Goal: Check status: Check status

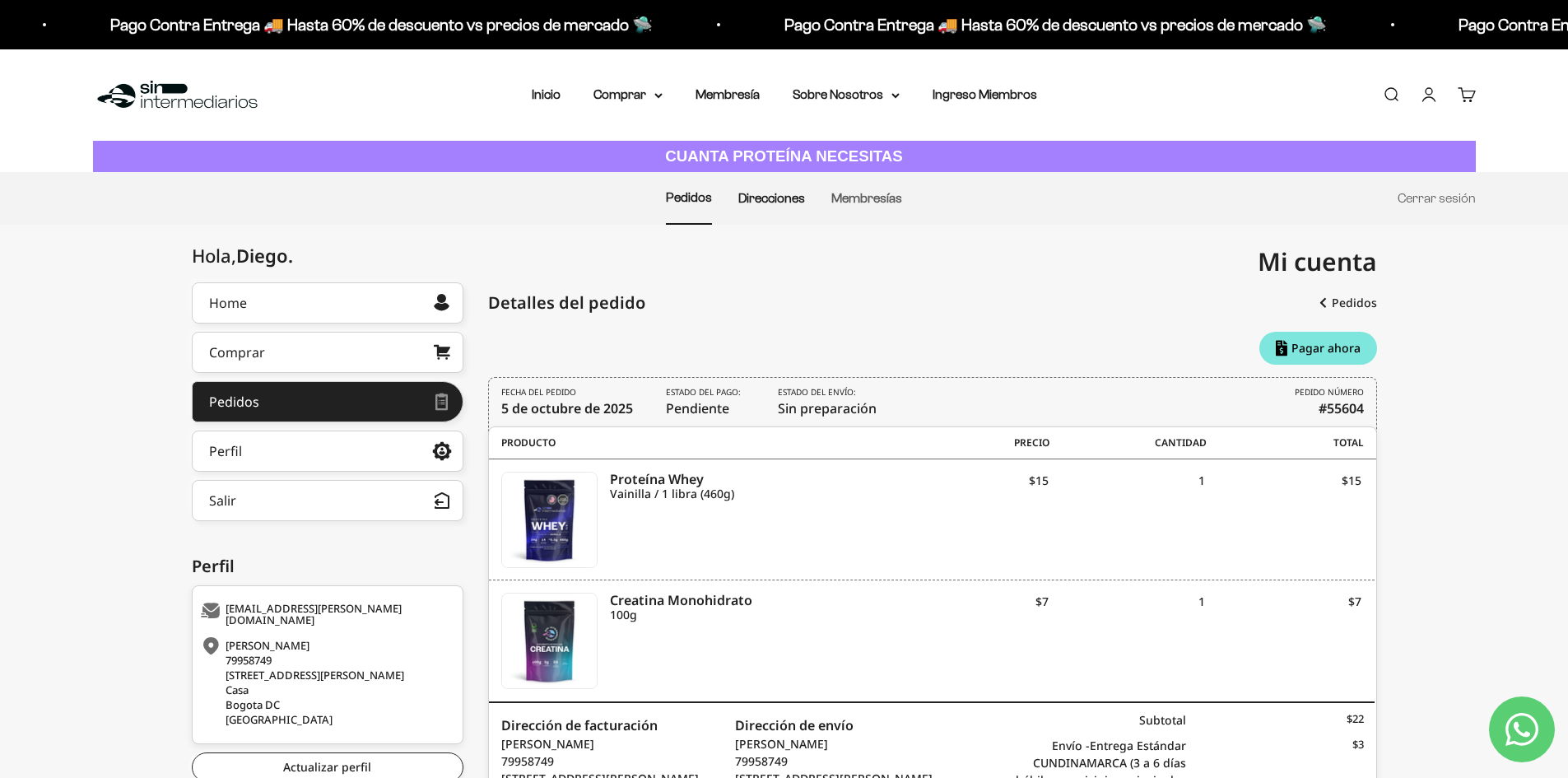
click at [770, 204] on link "Direcciones" at bounding box center [771, 197] width 66 height 14
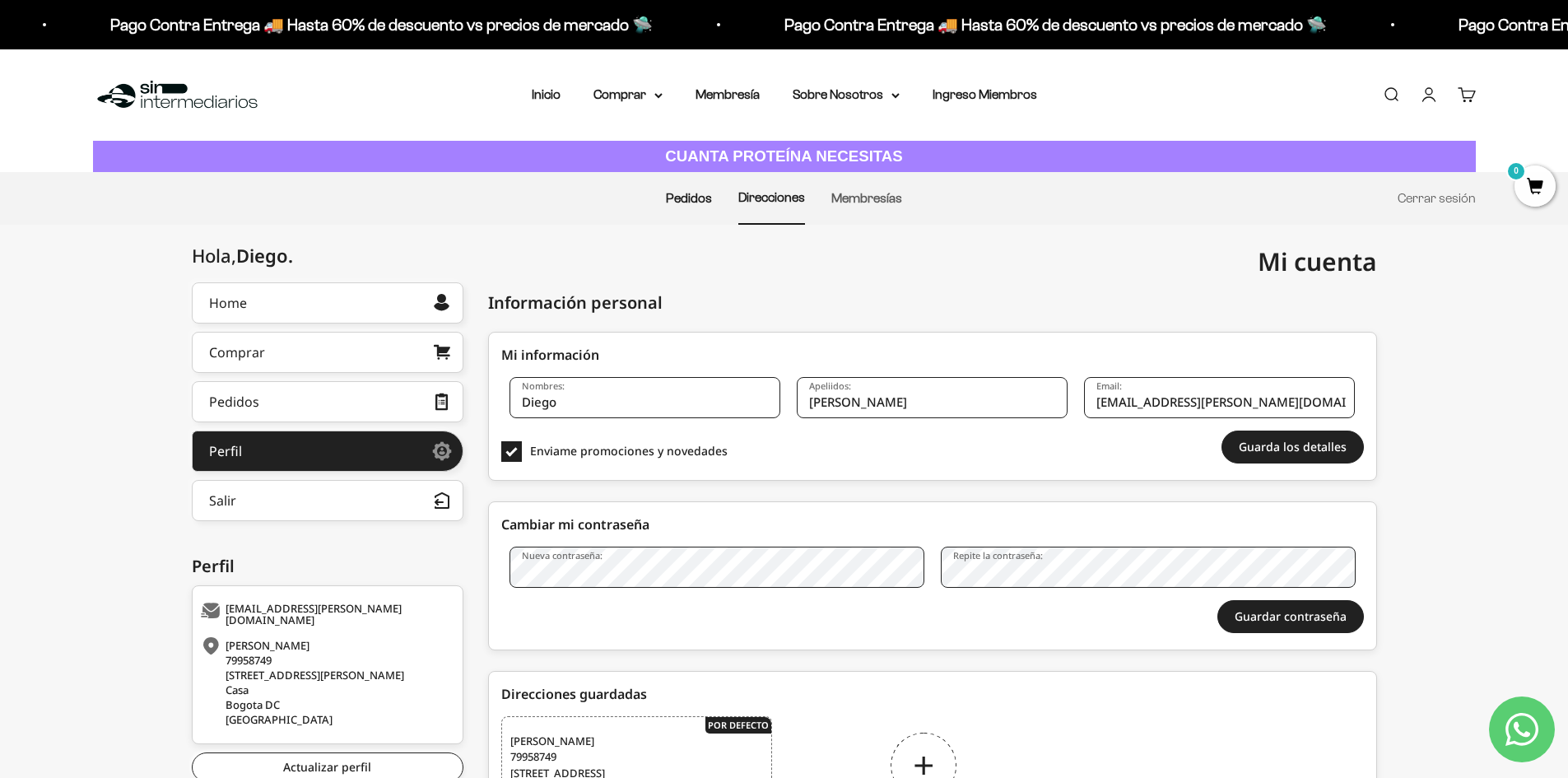
click at [679, 201] on link "Pedidos" at bounding box center [689, 197] width 46 height 14
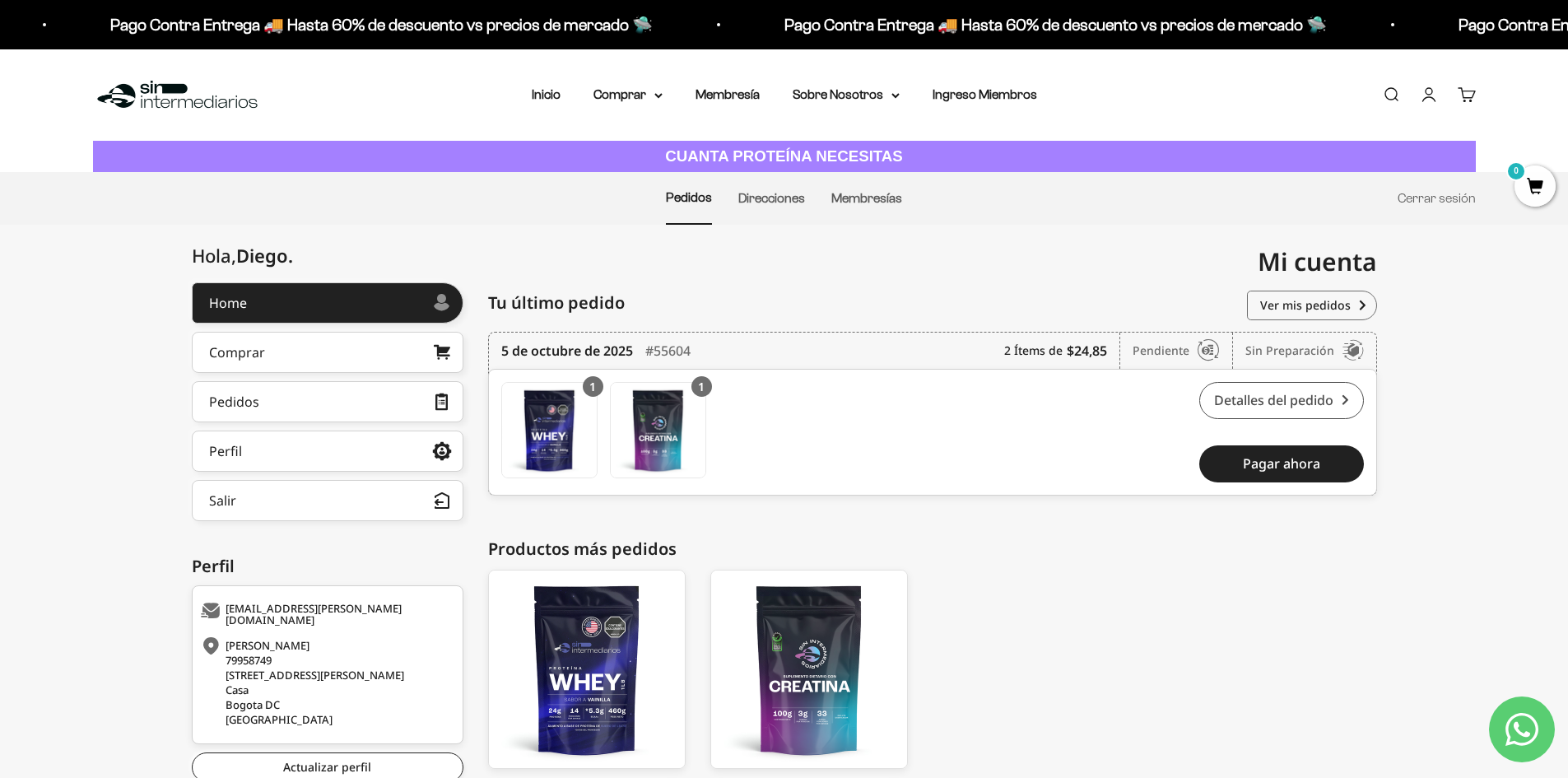
click at [1294, 402] on link "Detalles del pedido" at bounding box center [1281, 400] width 165 height 37
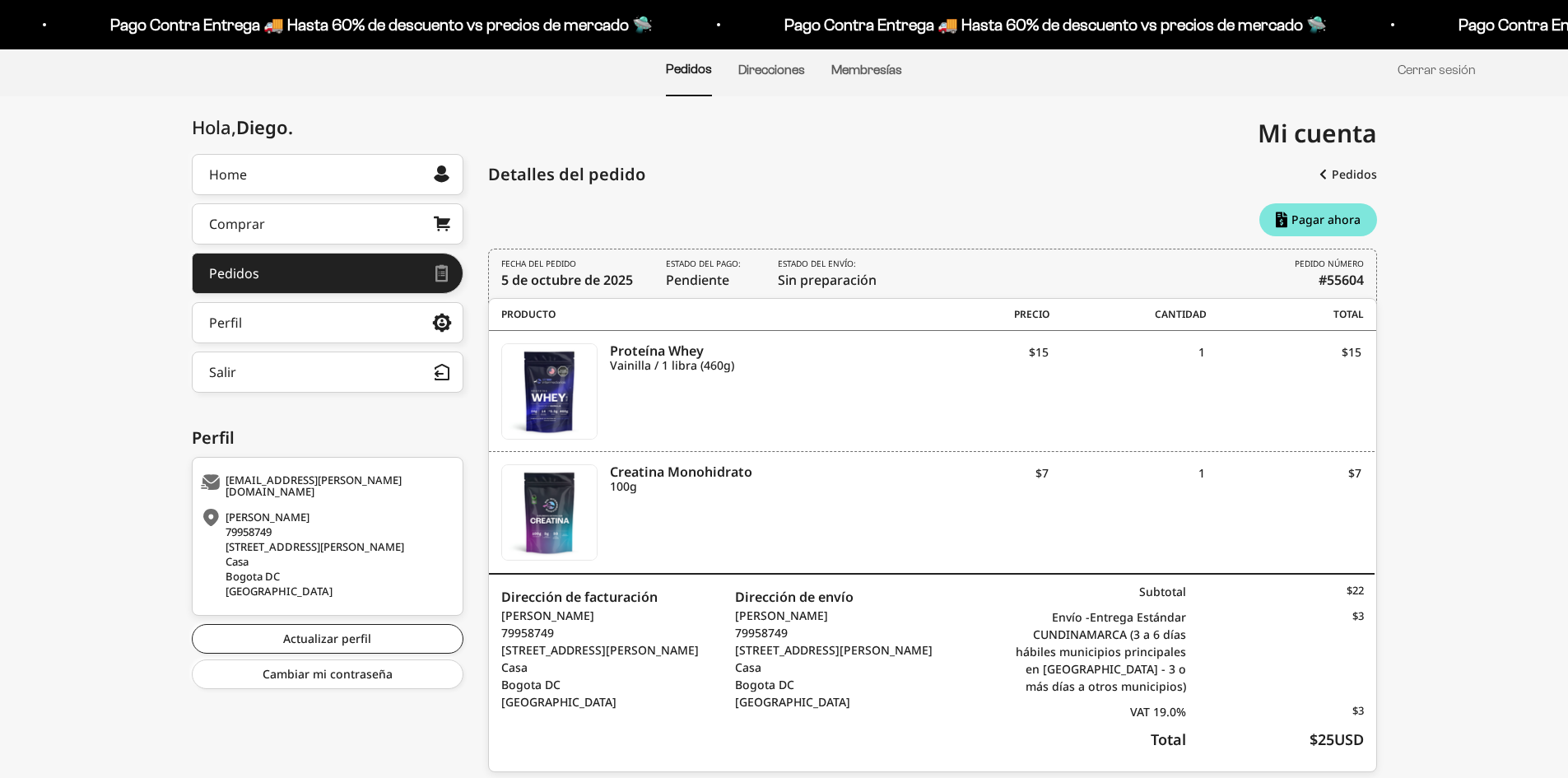
scroll to position [177, 0]
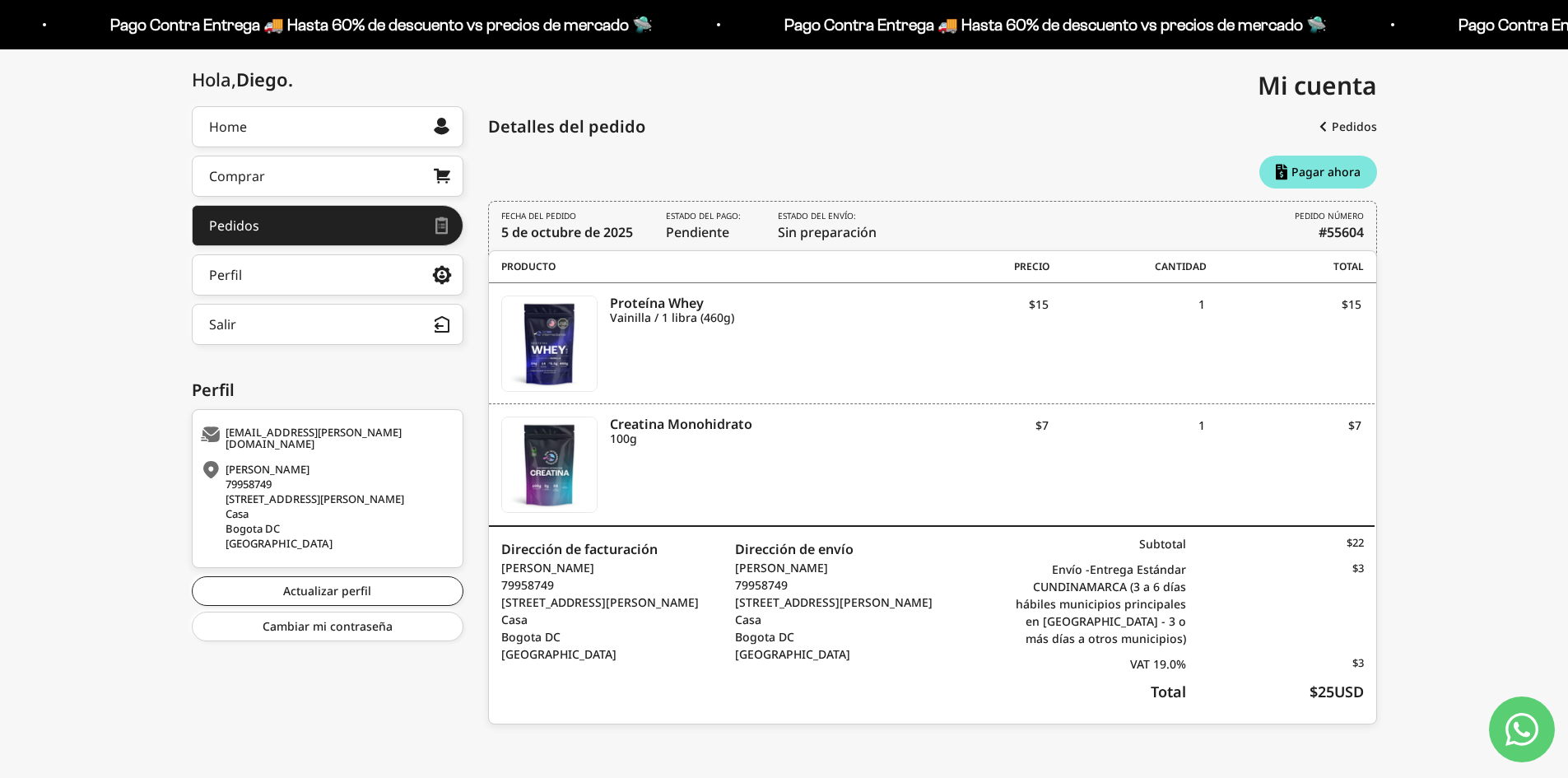
click at [1513, 734] on icon "Contact us on WhatsApp" at bounding box center [1522, 729] width 33 height 33
click at [1225, 676] on div "Subtotal $22 Envío - Entrega Estándar CUNDINAMARCA (3 a 6 días hábiles municipi…" at bounding box center [1185, 625] width 355 height 196
click at [1340, 231] on b "#55604" at bounding box center [1342, 233] width 45 height 20
